Goal: Information Seeking & Learning: Learn about a topic

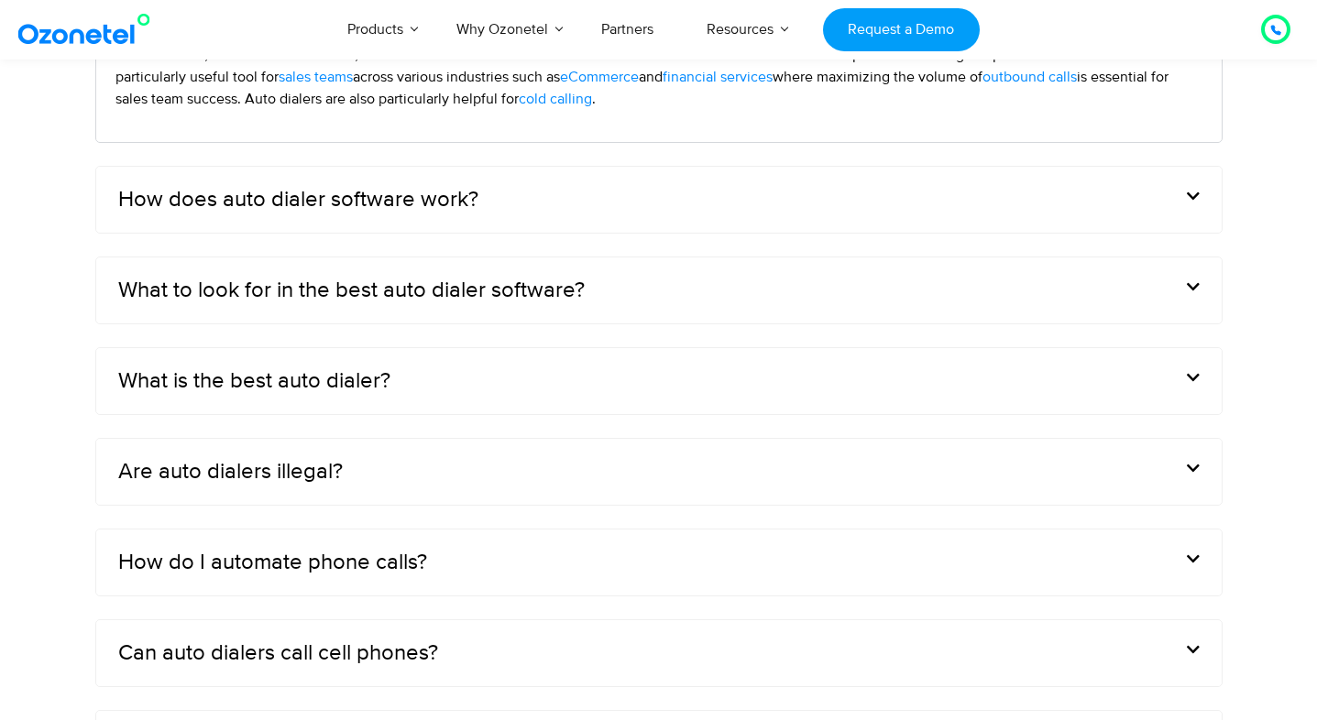
scroll to position [5657, 0]
click at [1178, 286] on span at bounding box center [1189, 287] width 22 height 16
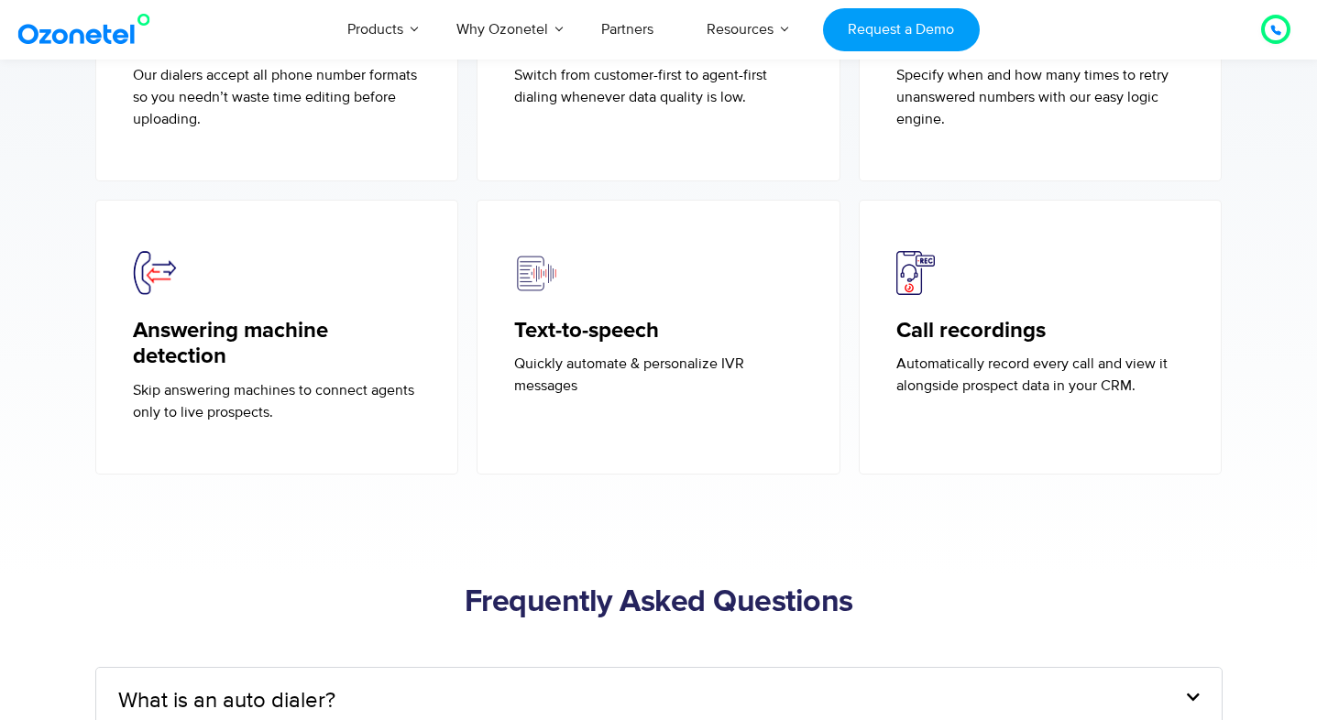
scroll to position [4924, 0]
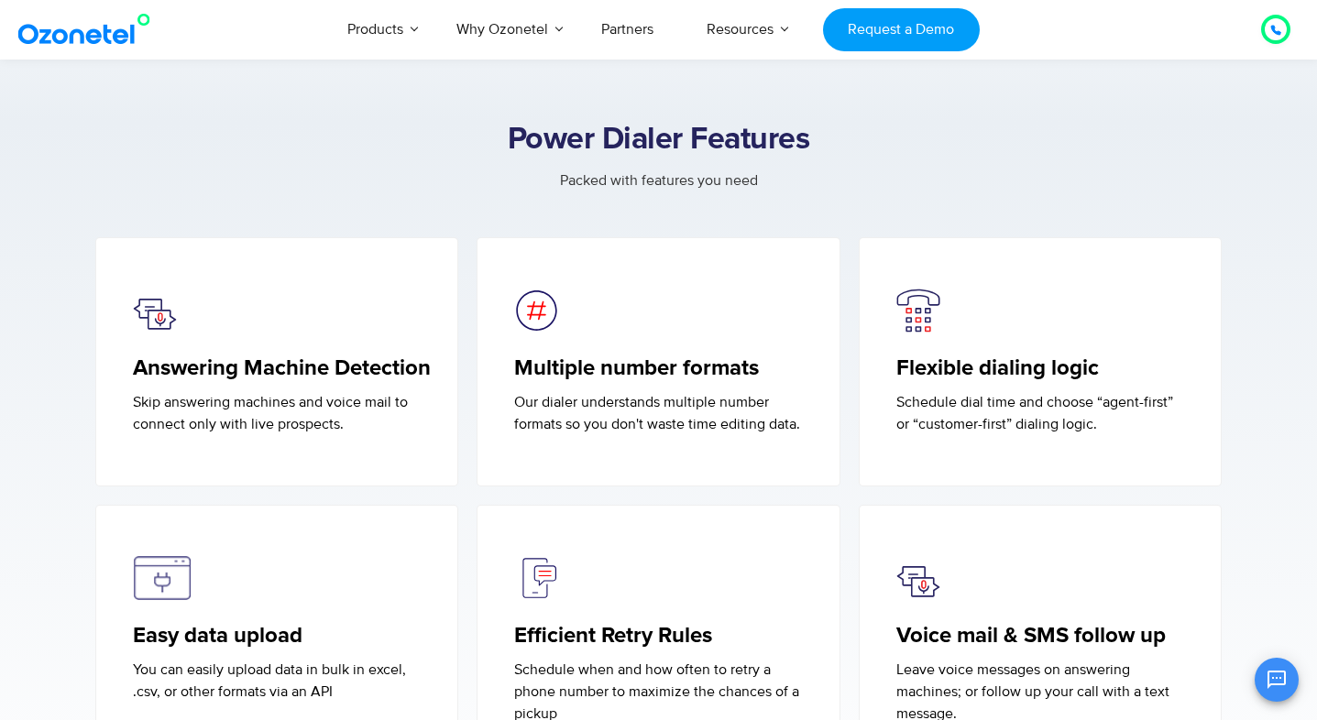
scroll to position [4122, 0]
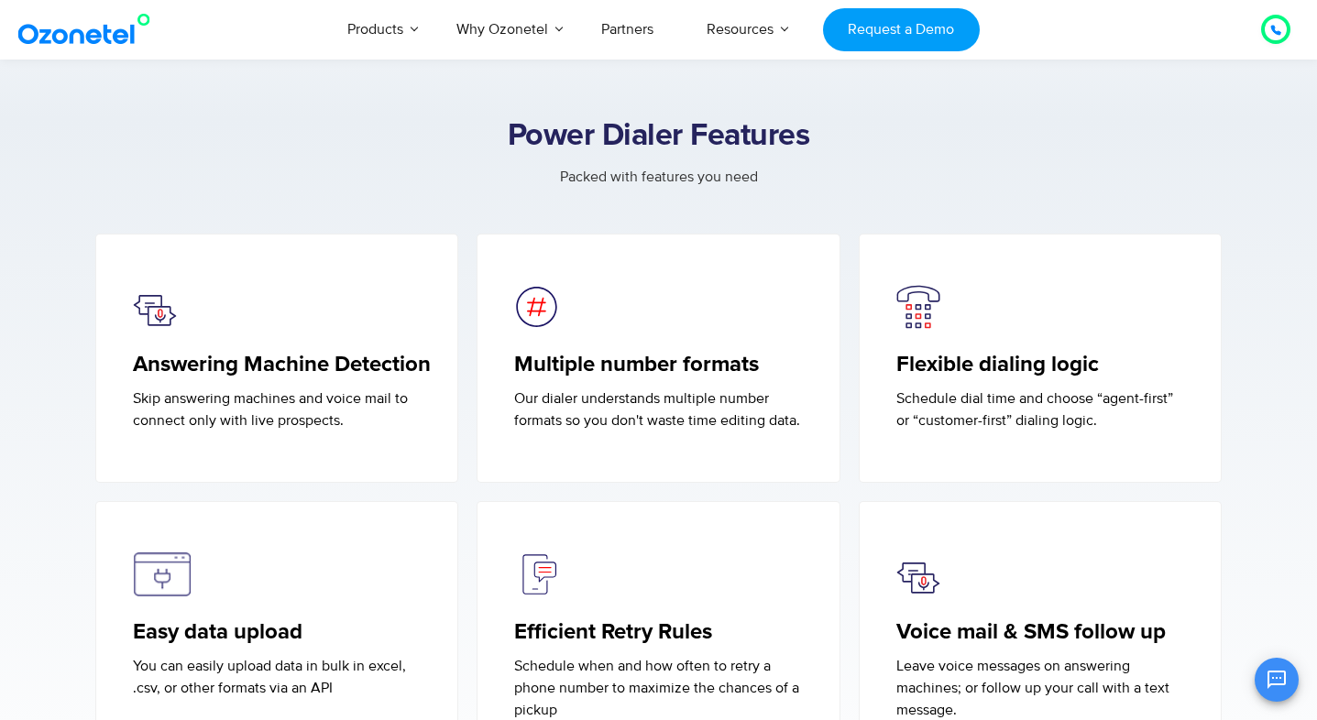
click at [1270, 26] on icon at bounding box center [1275, 30] width 11 height 11
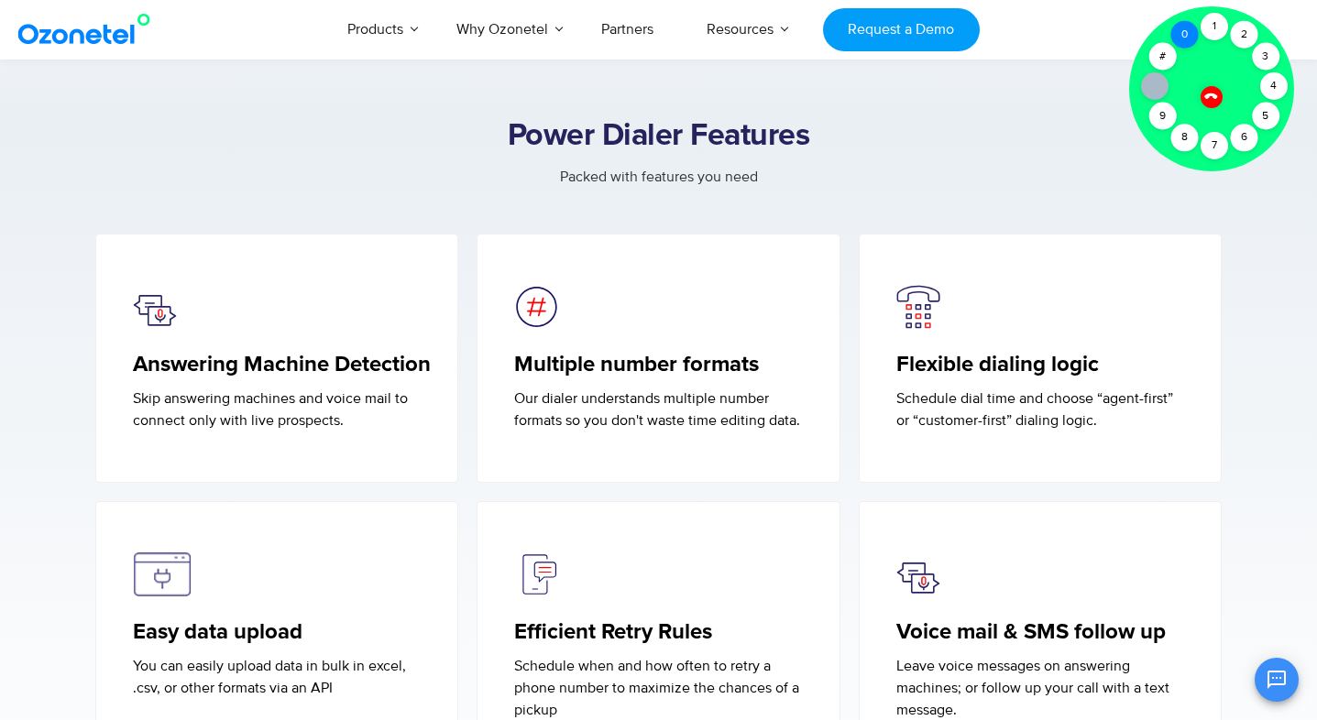
click at [1179, 42] on div "0" at bounding box center [1183, 34] width 27 height 27
click at [1209, 93] on icon at bounding box center [1210, 96] width 13 height 13
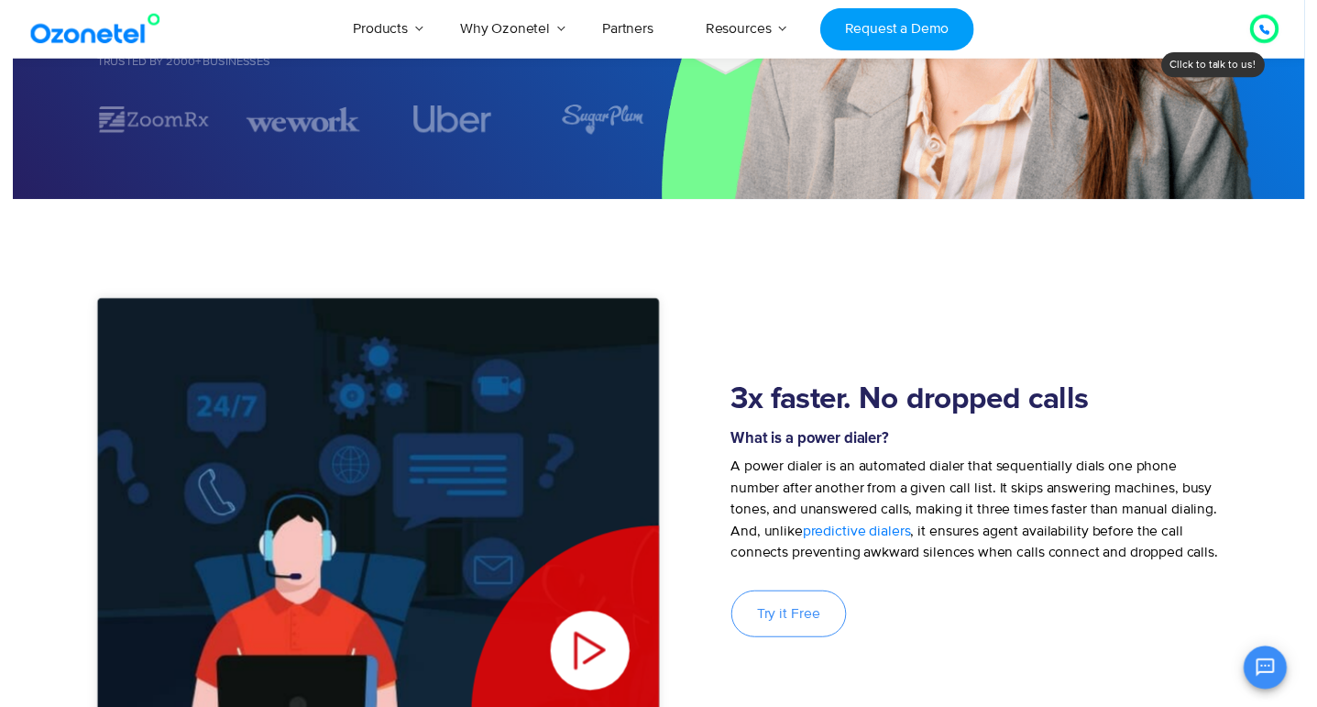
scroll to position [0, 0]
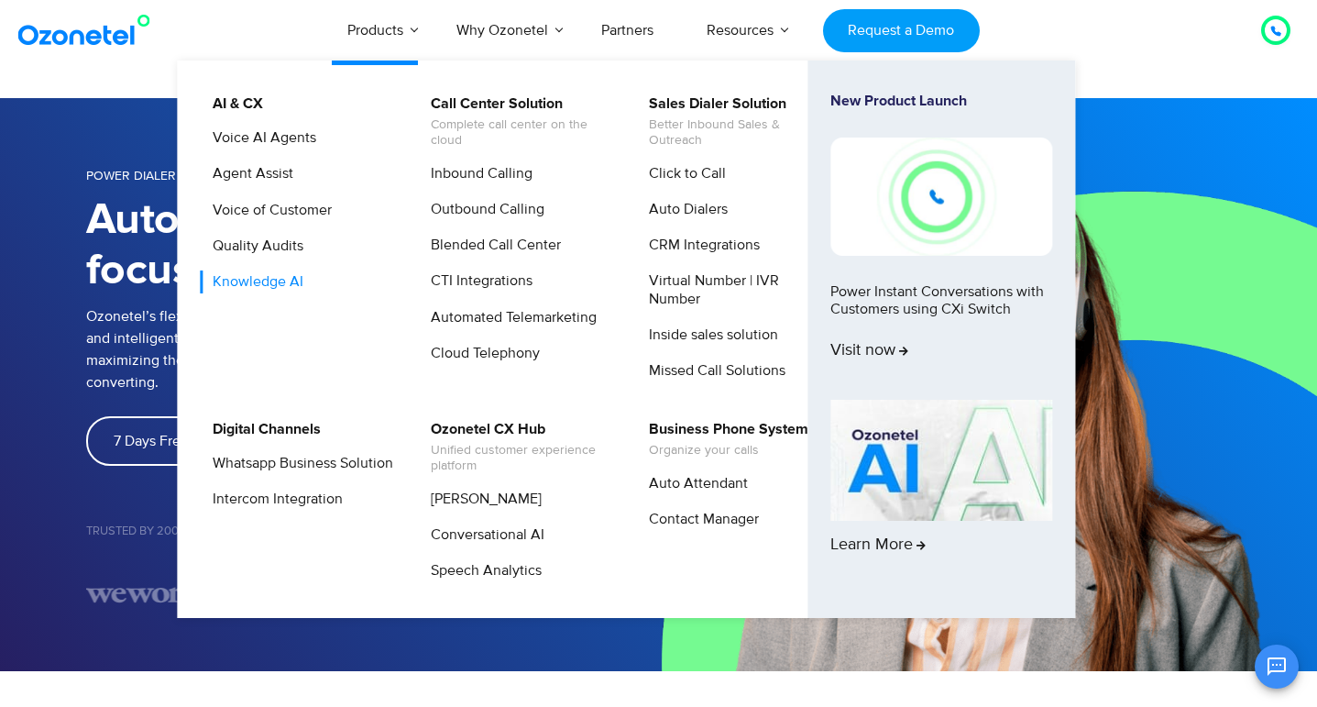
click at [275, 275] on link "Knowledge AI" at bounding box center [253, 281] width 105 height 23
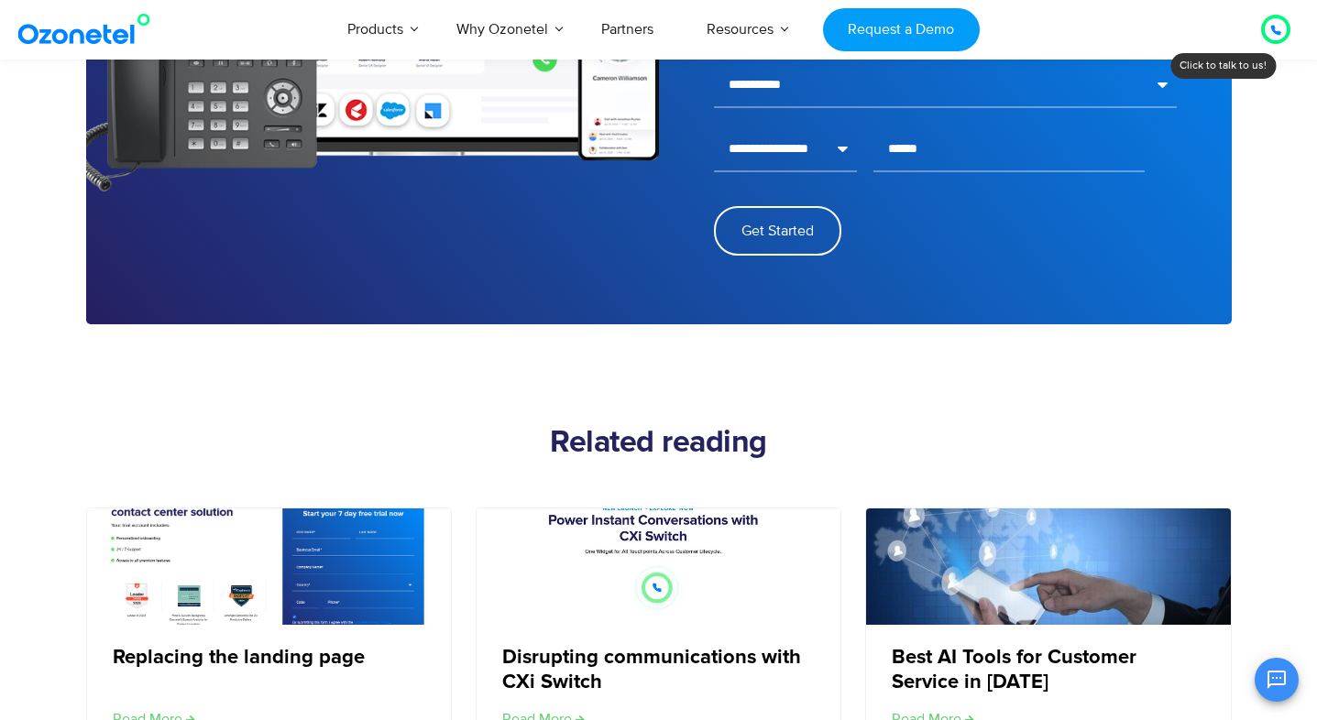
scroll to position [2830, 0]
